Goal: Obtain resource: Download file/media

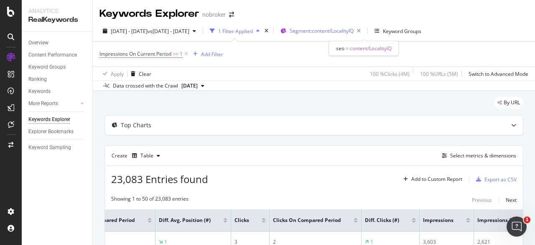
click at [354, 30] on span "Segment: content/LocalityIQ" at bounding box center [322, 30] width 64 height 7
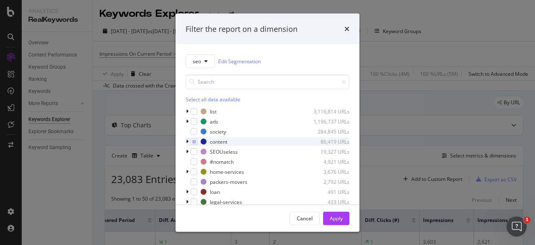
click at [186, 142] on icon "modal" at bounding box center [187, 141] width 3 height 5
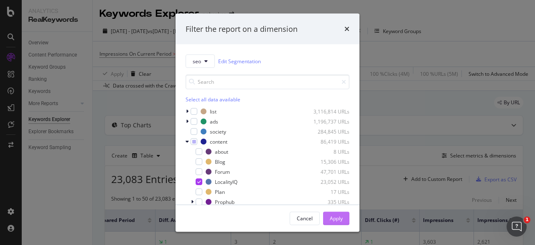
click at [337, 219] on div "Apply" at bounding box center [336, 217] width 13 height 7
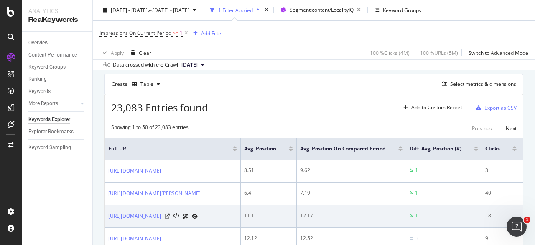
scroll to position [69, 0]
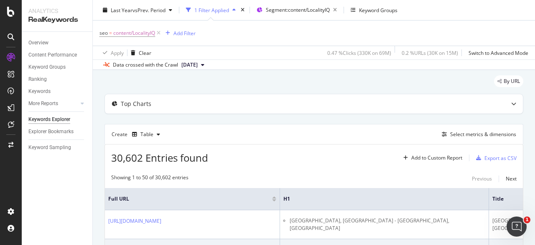
scroll to position [7, 0]
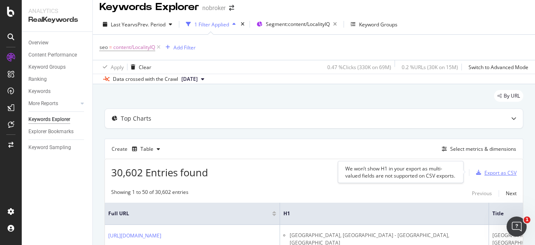
click at [496, 171] on div "Export as CSV" at bounding box center [500, 172] width 32 height 7
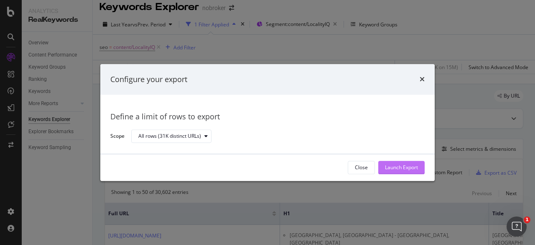
click at [414, 169] on div "Launch Export" at bounding box center [401, 167] width 33 height 7
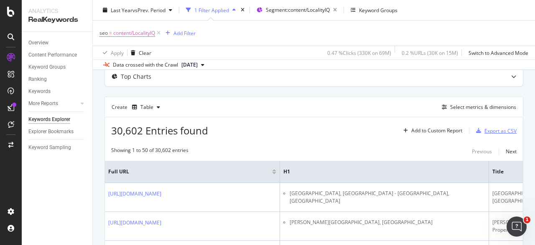
scroll to position [35, 0]
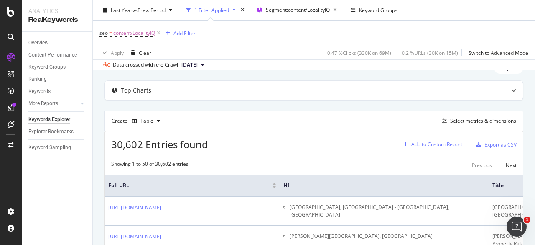
click at [443, 145] on div "Add to Custom Report" at bounding box center [436, 144] width 51 height 5
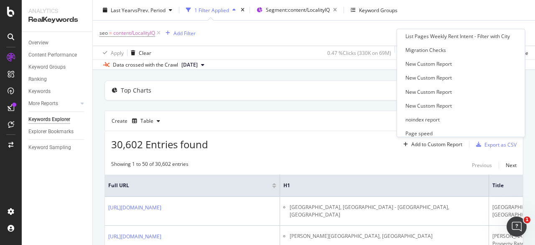
scroll to position [299, 0]
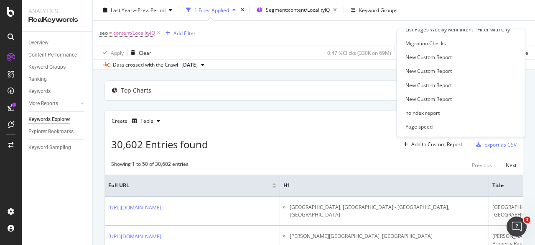
click at [365, 143] on div "30,602 Entries found Add to Custom Report Export as CSV" at bounding box center [314, 141] width 418 height 20
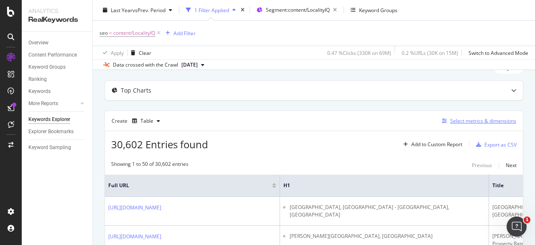
click at [459, 120] on div "Select metrics & dimensions" at bounding box center [483, 120] width 66 height 7
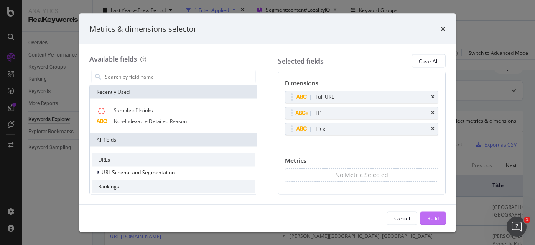
click at [438, 219] on div "Build" at bounding box center [433, 217] width 12 height 7
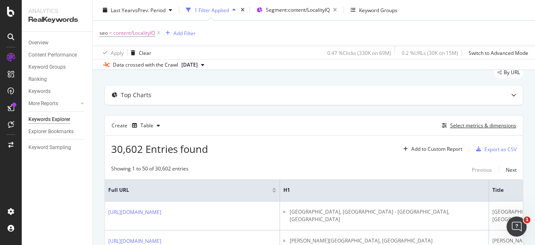
scroll to position [28, 0]
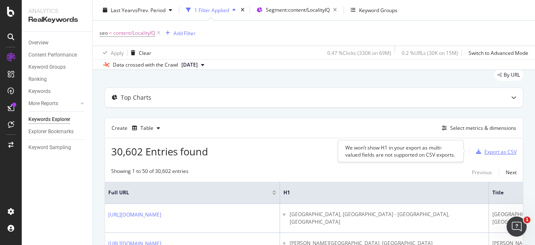
click at [305, 135] on div "Create Table Select metrics & dimensions" at bounding box center [313, 127] width 419 height 20
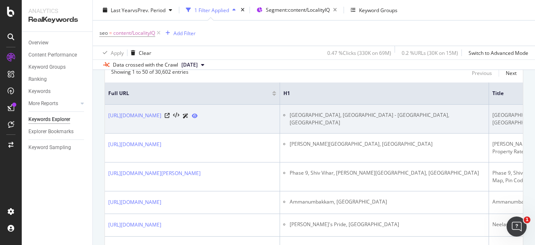
scroll to position [132, 0]
